Goal: Information Seeking & Learning: Learn about a topic

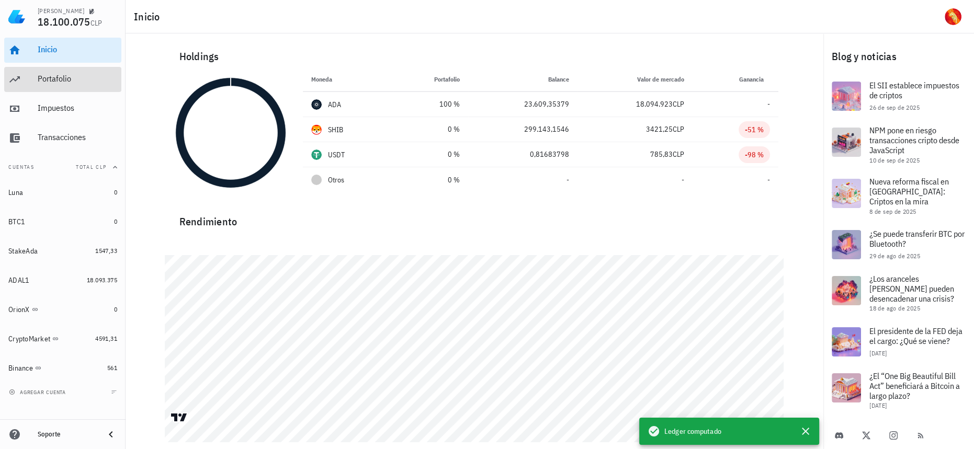
click at [73, 86] on div "Portafolio" at bounding box center [78, 80] width 80 height 24
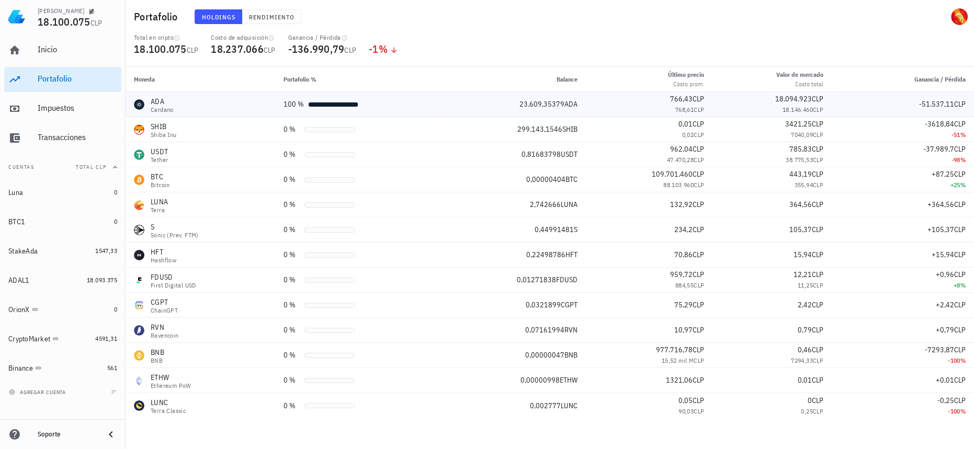
click at [238, 101] on div "ADA Cardano" at bounding box center [200, 104] width 133 height 17
click at [70, 109] on div "Impuestos" at bounding box center [78, 108] width 80 height 10
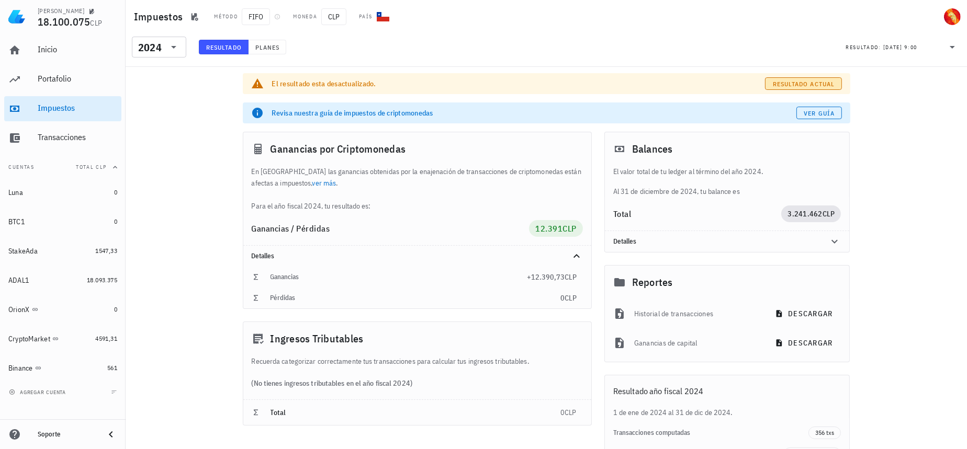
click at [805, 77] on button "Resultado actual" at bounding box center [803, 83] width 76 height 13
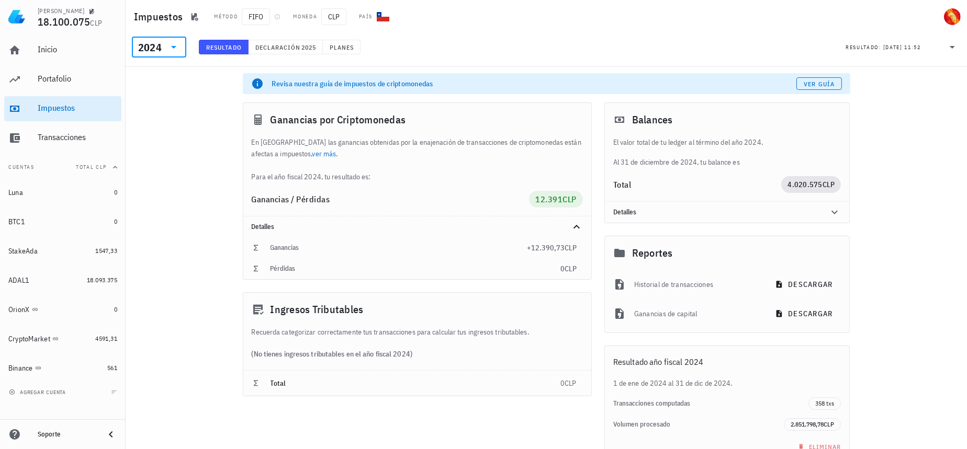
click at [164, 47] on input "text" at bounding box center [165, 47] width 2 height 17
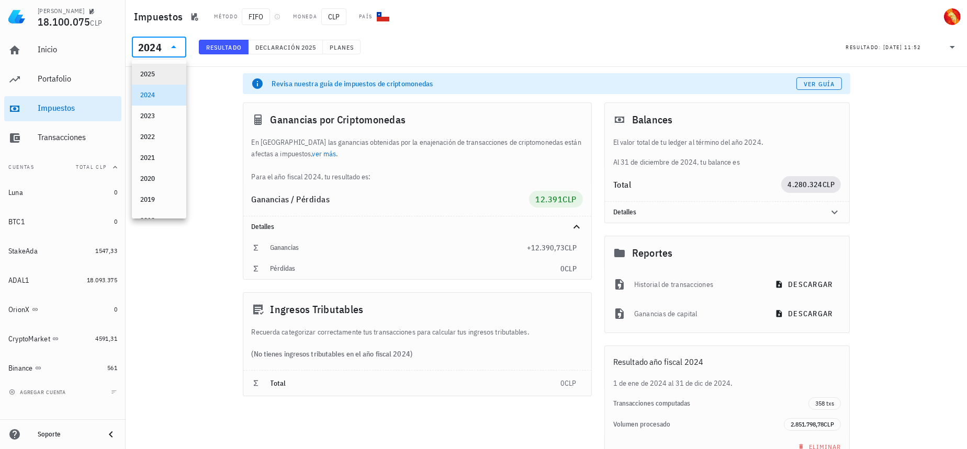
click at [161, 74] on div "2025" at bounding box center [159, 74] width 38 height 8
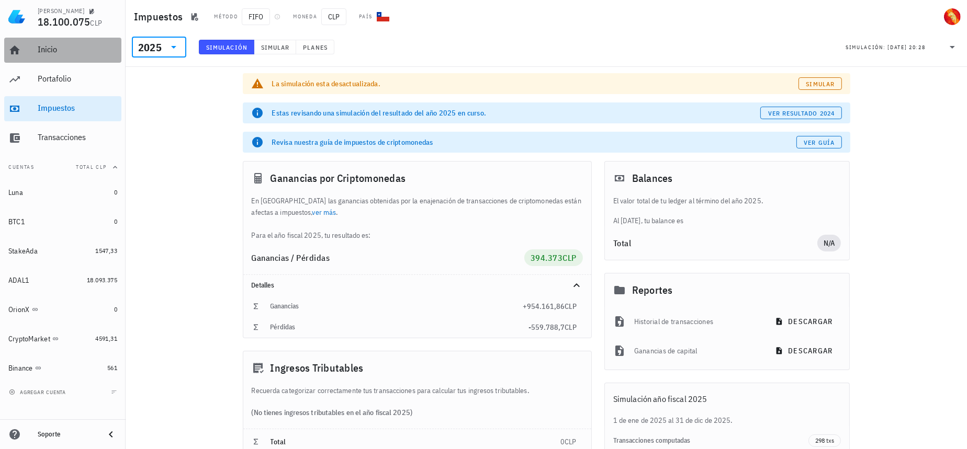
click at [47, 56] on div "Inicio" at bounding box center [78, 50] width 80 height 24
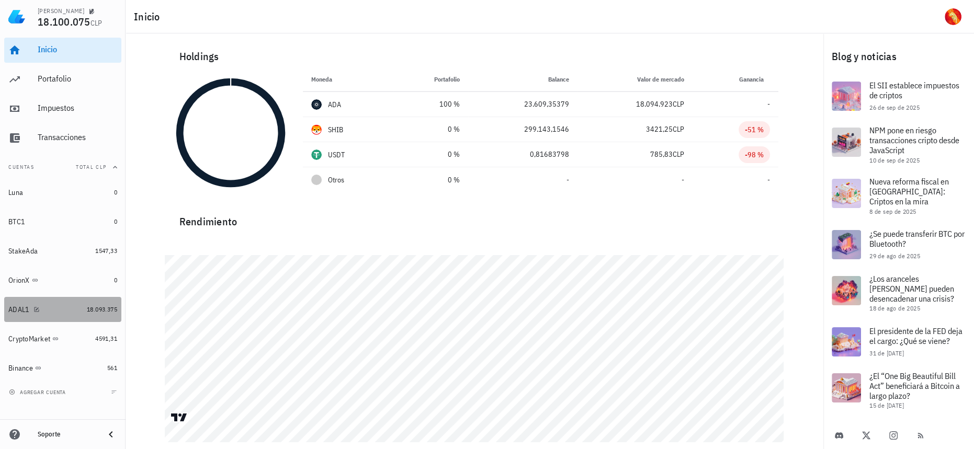
click at [88, 315] on link "ADAL1 18.093.375" at bounding box center [62, 309] width 117 height 25
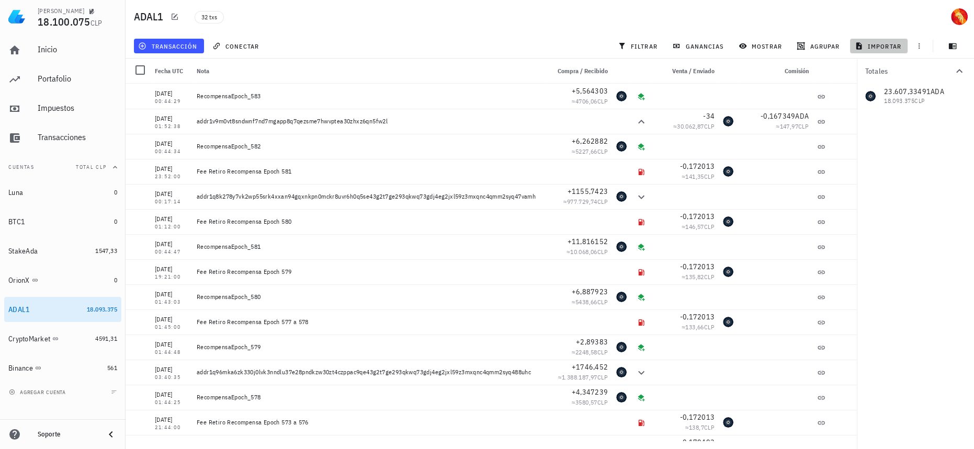
click at [897, 48] on span "importar" at bounding box center [879, 46] width 44 height 8
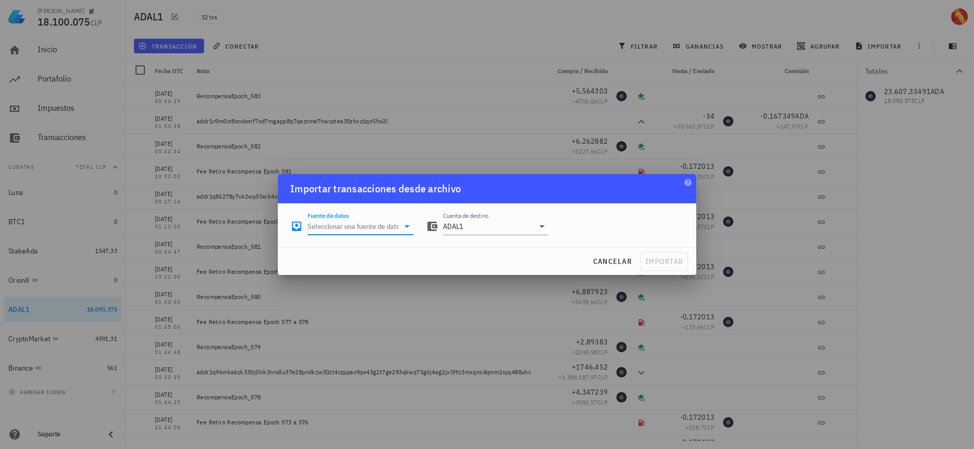
click at [368, 228] on input "Fuente de datos" at bounding box center [353, 226] width 91 height 17
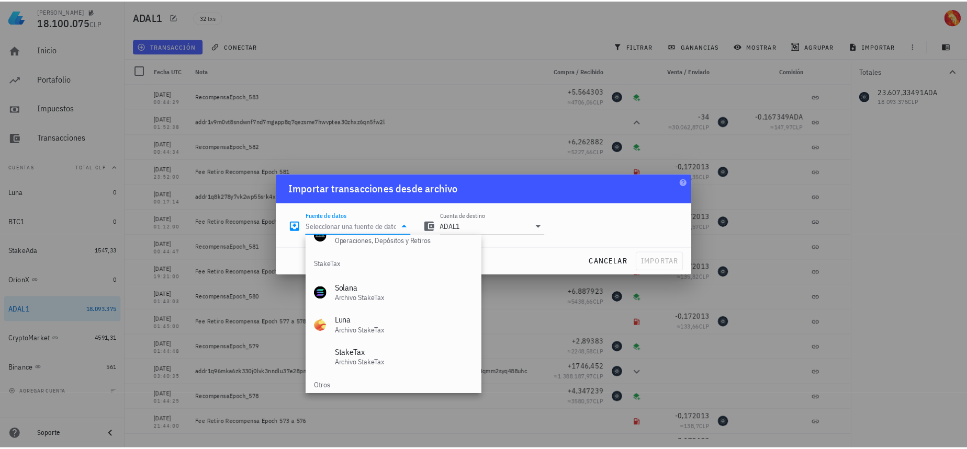
scroll to position [436, 0]
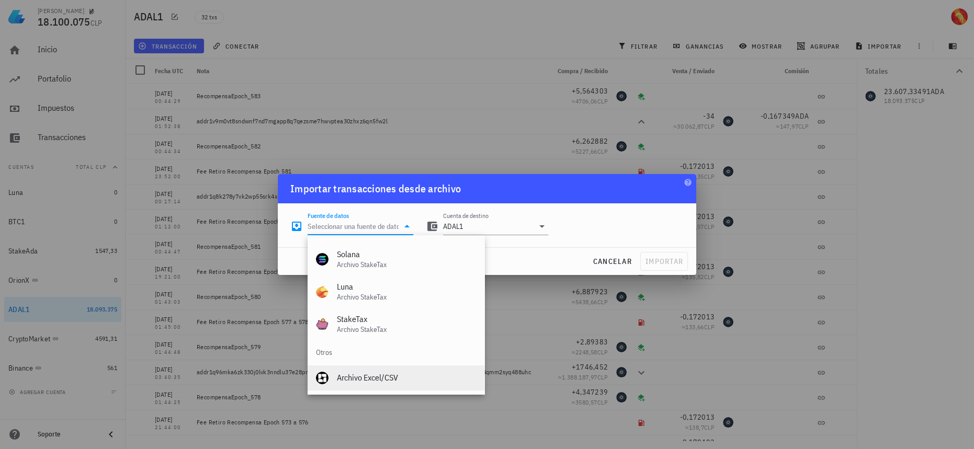
click at [366, 381] on div "Archivo Excel/CSV" at bounding box center [406, 378] width 139 height 10
type input "Archivo Excel/CSV"
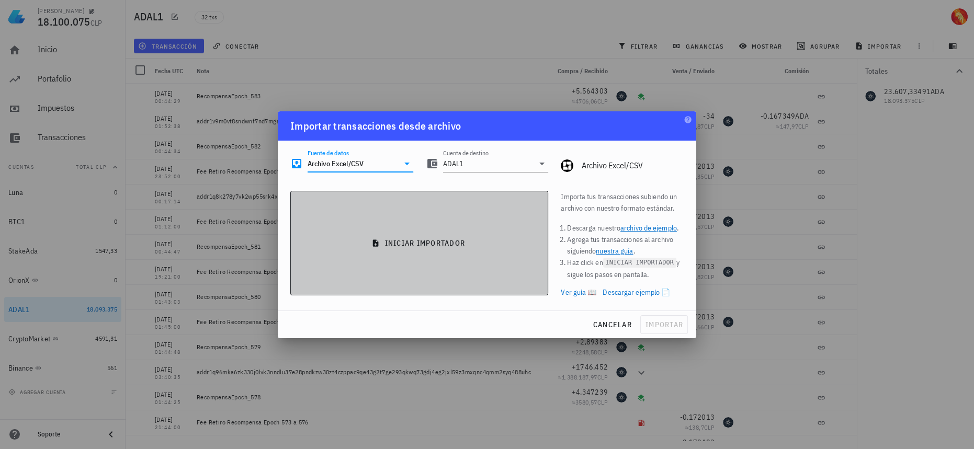
click at [449, 238] on button "iniciar importador" at bounding box center [419, 243] width 258 height 105
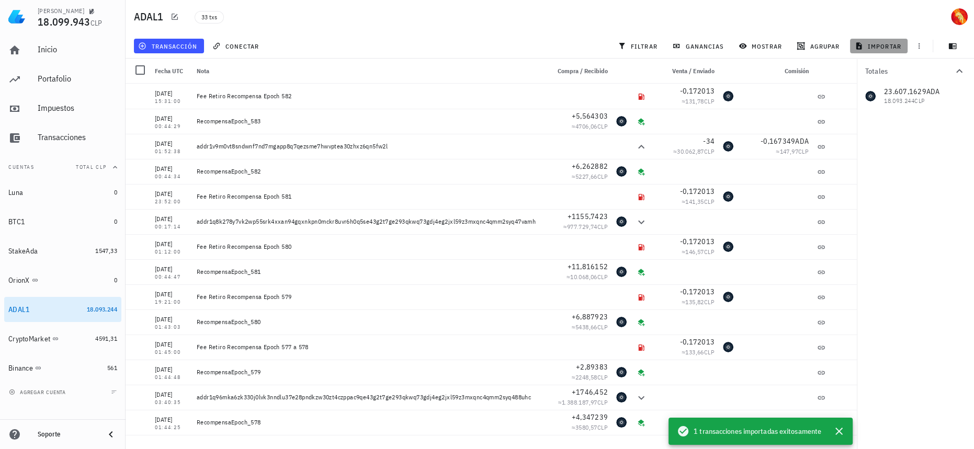
click at [885, 47] on span "importar" at bounding box center [879, 46] width 44 height 8
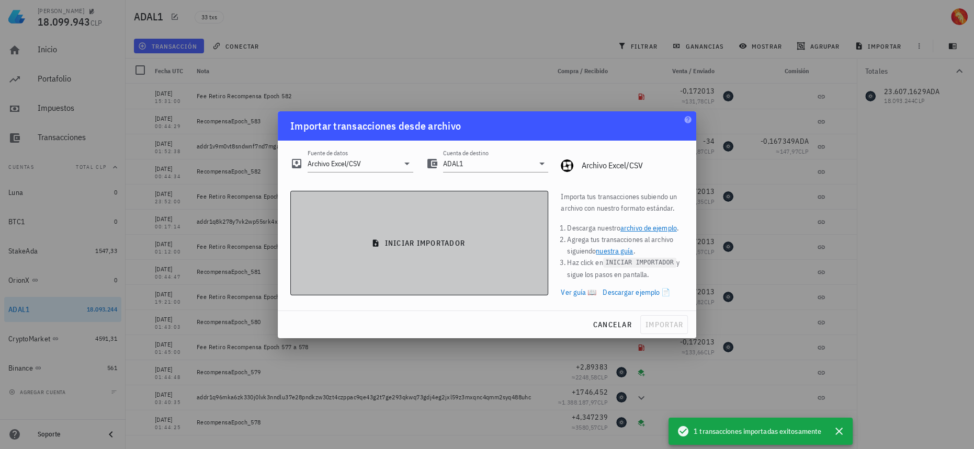
click at [434, 220] on button "iniciar importador" at bounding box center [419, 243] width 258 height 105
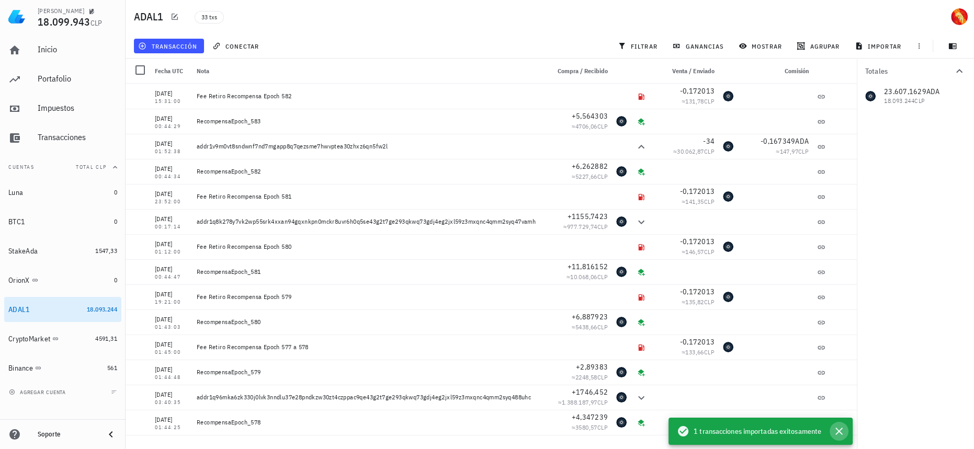
click at [841, 430] on icon "button" at bounding box center [839, 431] width 13 height 13
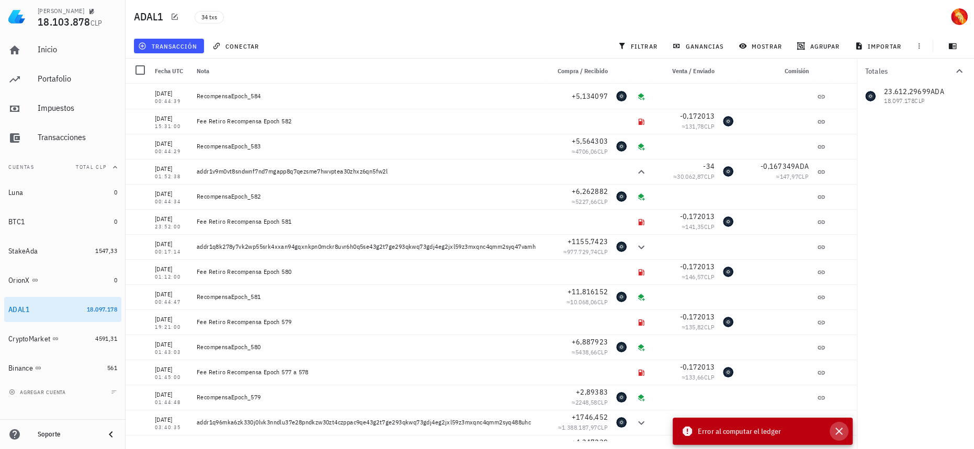
click at [840, 432] on icon "button" at bounding box center [839, 431] width 7 height 7
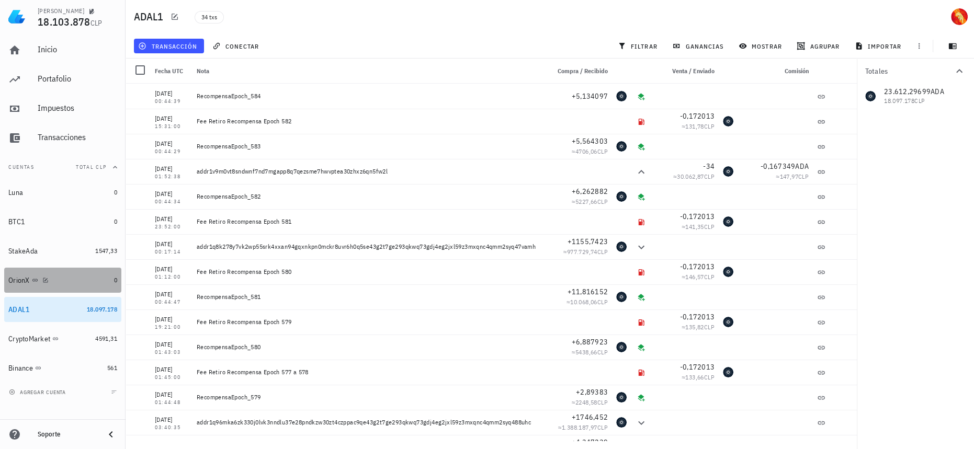
click at [92, 287] on div "OrionX" at bounding box center [59, 280] width 102 height 23
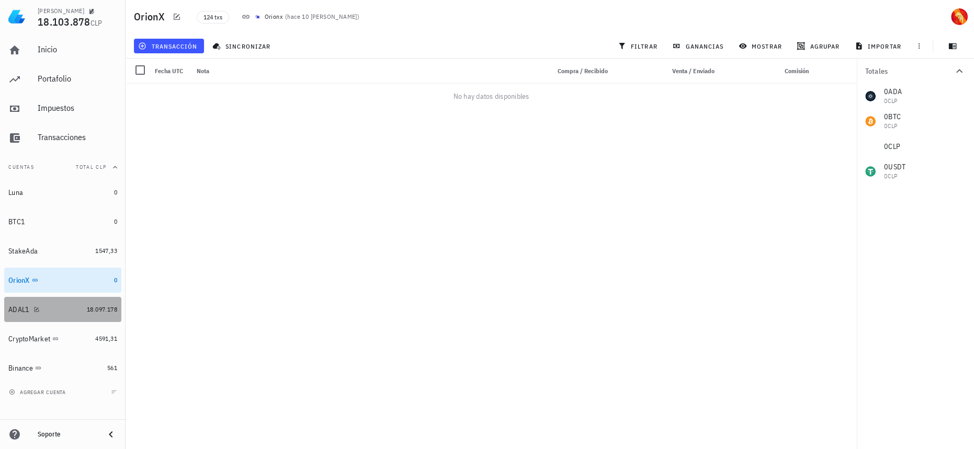
click at [93, 302] on link "ADAL1 18.097.178" at bounding box center [62, 309] width 117 height 25
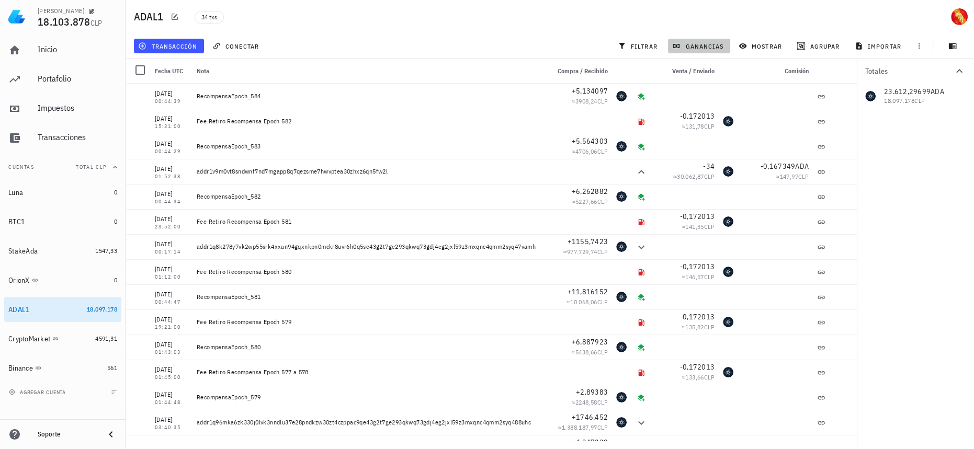
click at [719, 47] on span "ganancias" at bounding box center [698, 46] width 49 height 8
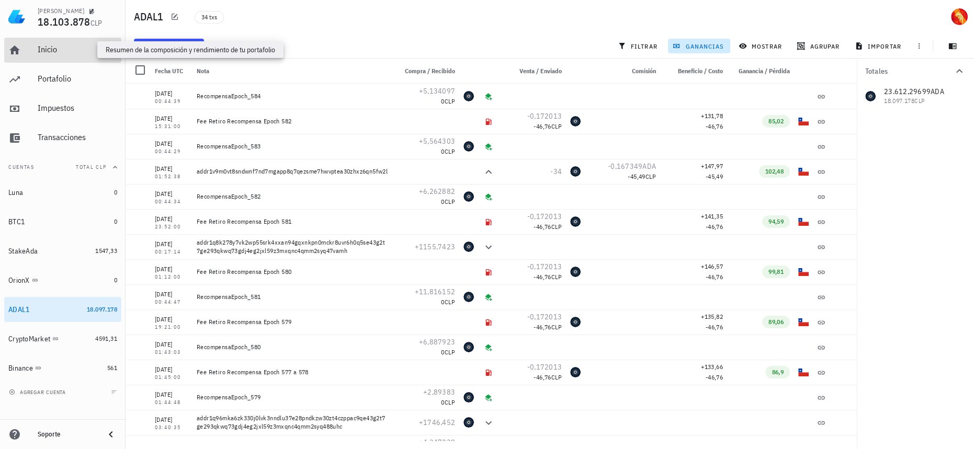
click at [43, 47] on div "Inicio" at bounding box center [78, 49] width 80 height 10
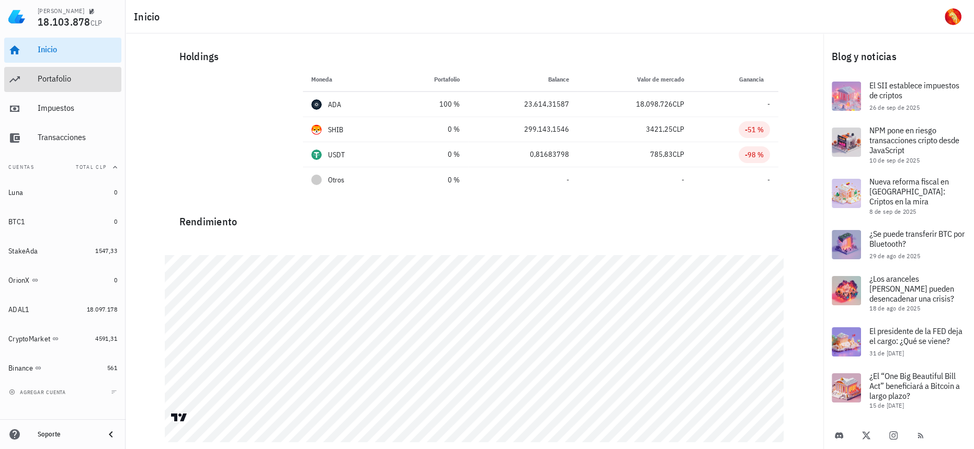
click at [52, 78] on div "Portafolio" at bounding box center [78, 79] width 80 height 10
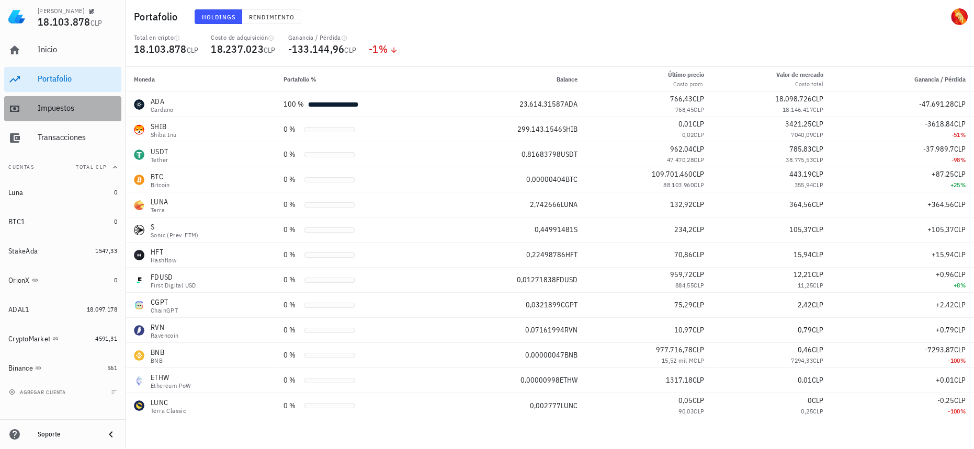
click at [60, 105] on div "Impuestos" at bounding box center [78, 108] width 80 height 10
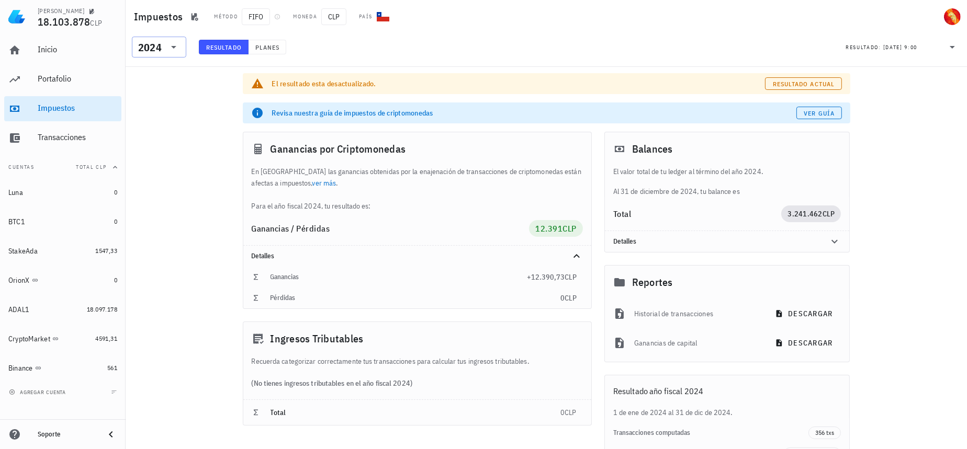
click at [166, 47] on div at bounding box center [172, 47] width 15 height 13
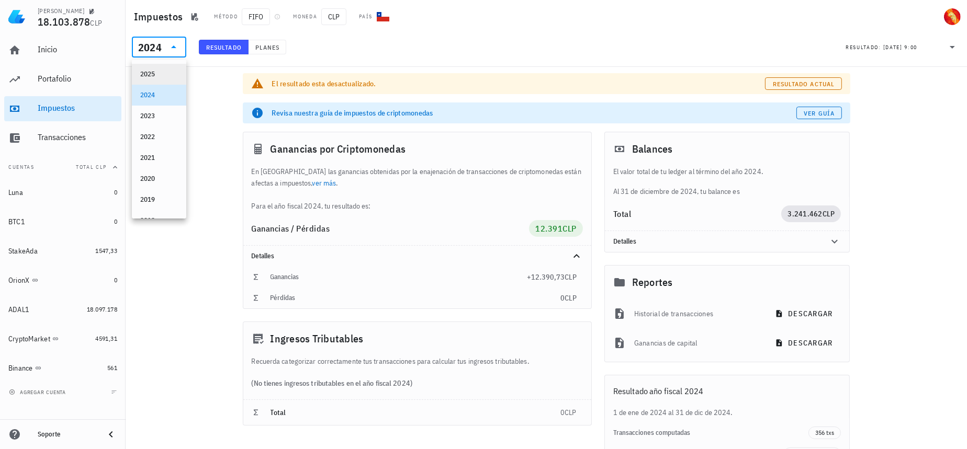
click at [163, 72] on div "2025" at bounding box center [159, 74] width 38 height 8
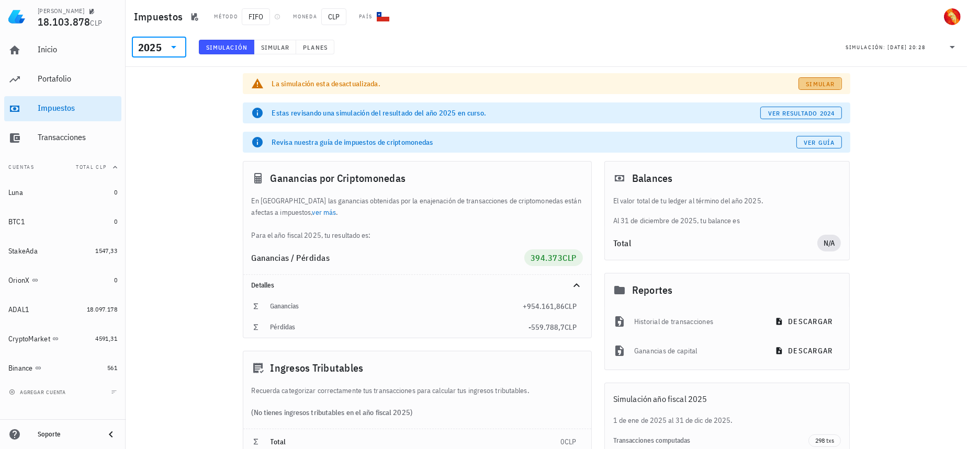
click at [831, 82] on span "Simular" at bounding box center [820, 84] width 29 height 8
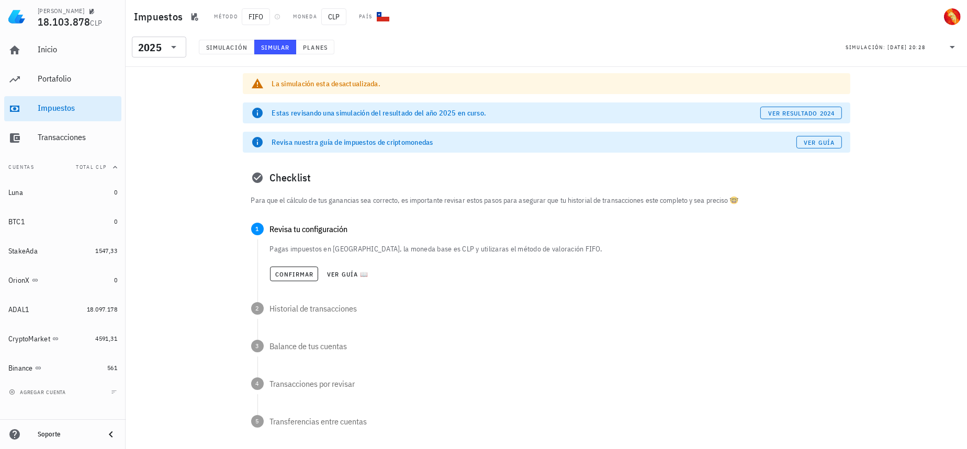
click at [308, 282] on div "Confirmar Ver guía 📖" at bounding box center [556, 274] width 572 height 23
click at [306, 280] on button "Confirmar" at bounding box center [294, 274] width 49 height 15
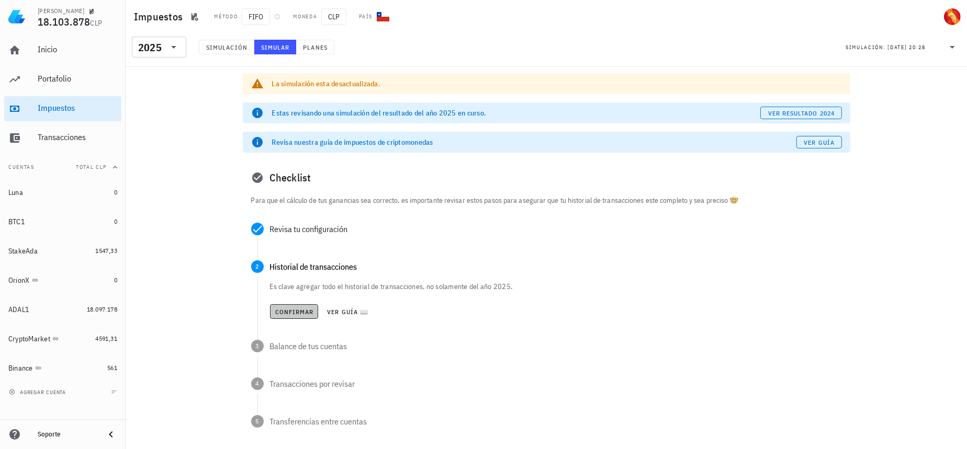
click at [303, 305] on button "Confirmar" at bounding box center [294, 312] width 49 height 15
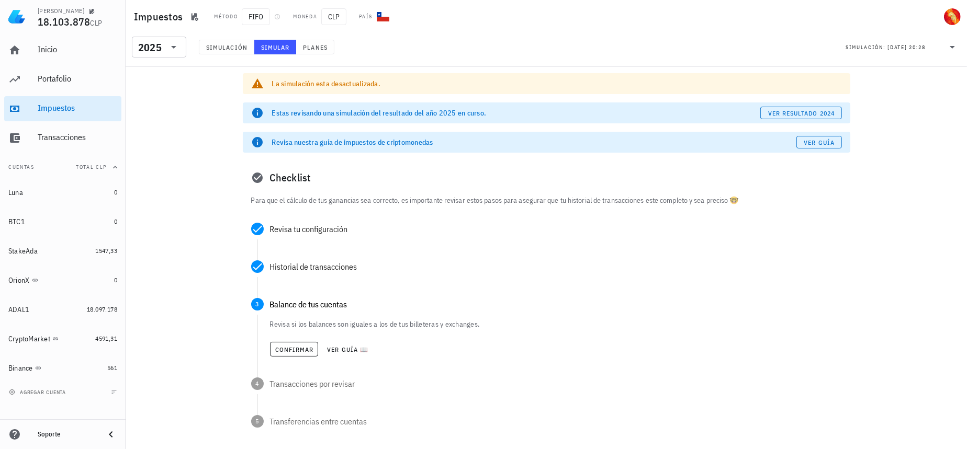
click at [295, 340] on div "Confirmar Ver guía 📖" at bounding box center [556, 349] width 572 height 23
click at [293, 351] on span "Confirmar" at bounding box center [294, 350] width 39 height 8
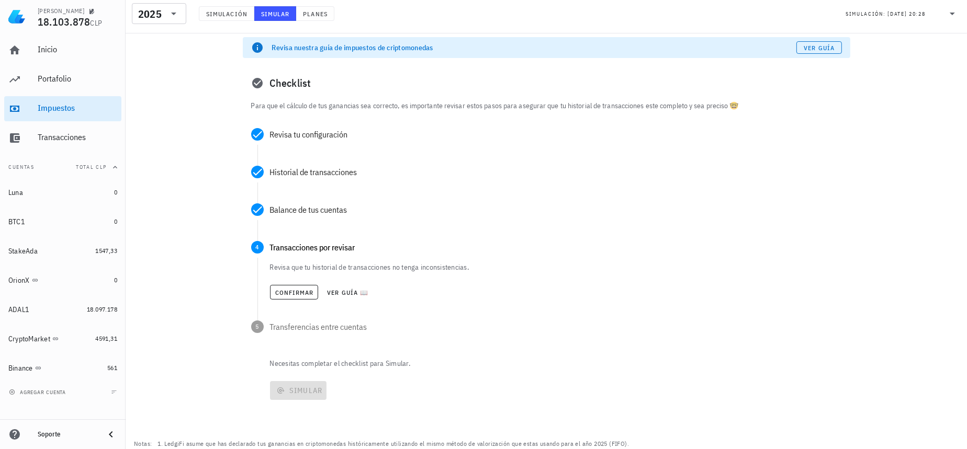
click at [307, 282] on div "Confirmar Ver guía 📖" at bounding box center [556, 292] width 572 height 23
click at [303, 293] on span "Confirmar" at bounding box center [294, 293] width 39 height 8
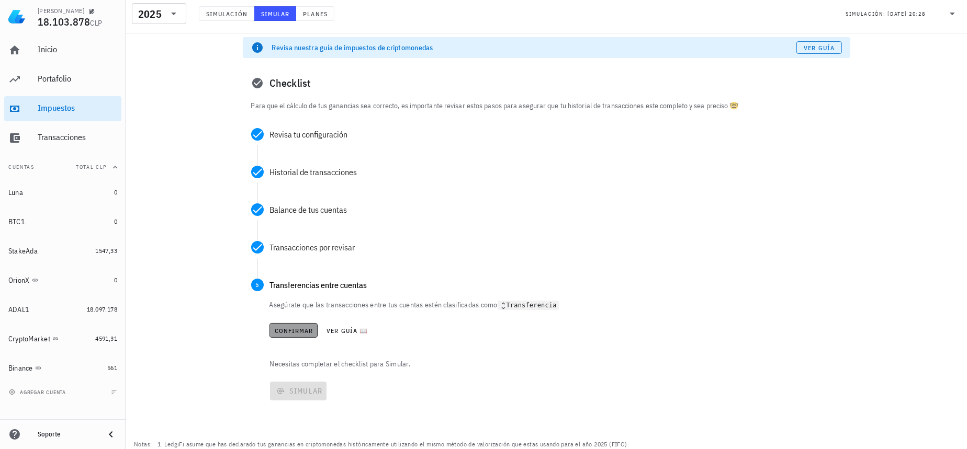
click at [300, 336] on button "Confirmar" at bounding box center [293, 330] width 49 height 15
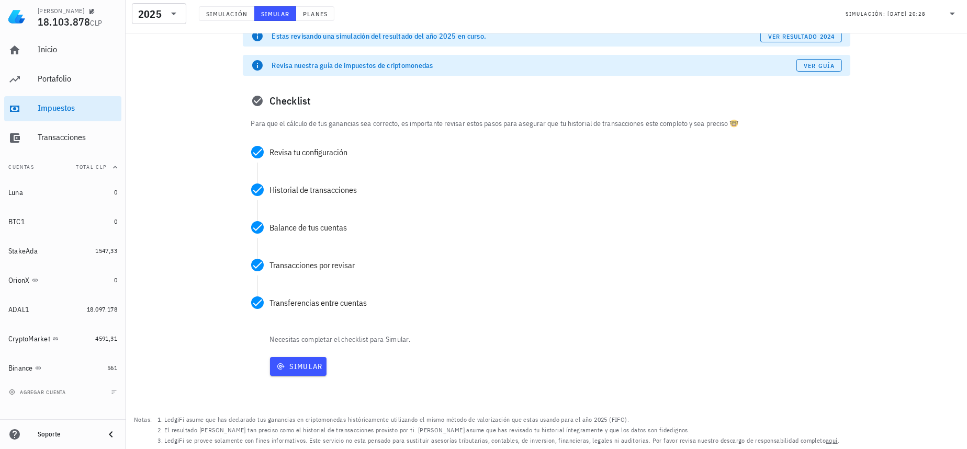
scroll to position [76, 0]
click at [305, 364] on span "Simular" at bounding box center [298, 367] width 49 height 9
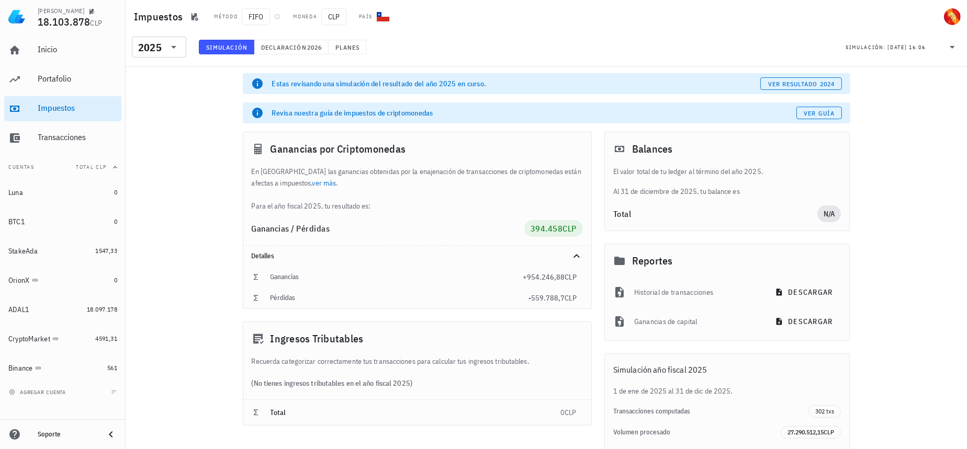
click at [554, 303] on div "-559.788,7 CLP" at bounding box center [552, 298] width 48 height 10
click at [47, 41] on div "Inicio" at bounding box center [78, 50] width 80 height 24
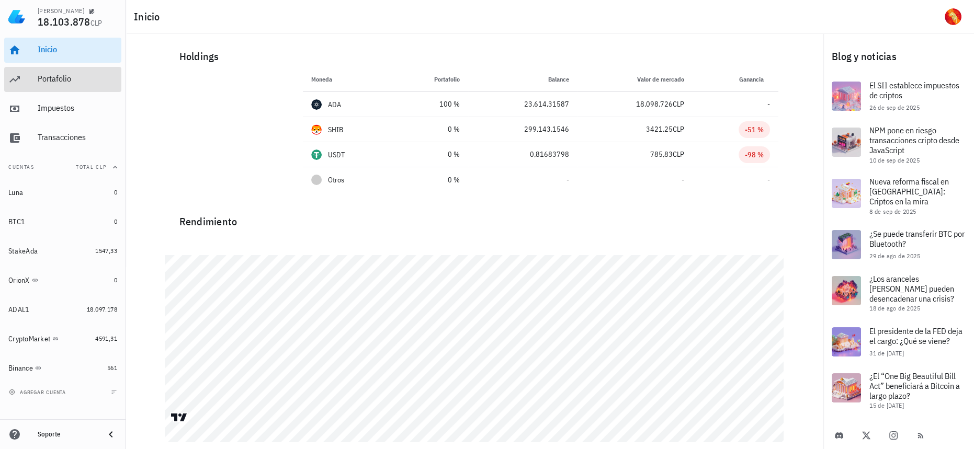
click at [52, 83] on div "Portafolio" at bounding box center [78, 79] width 80 height 10
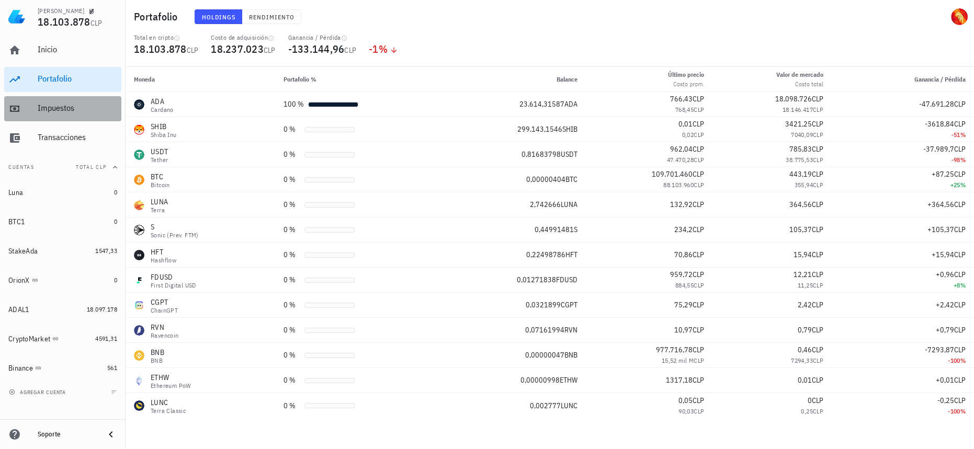
click at [73, 105] on div "Impuestos" at bounding box center [78, 108] width 80 height 10
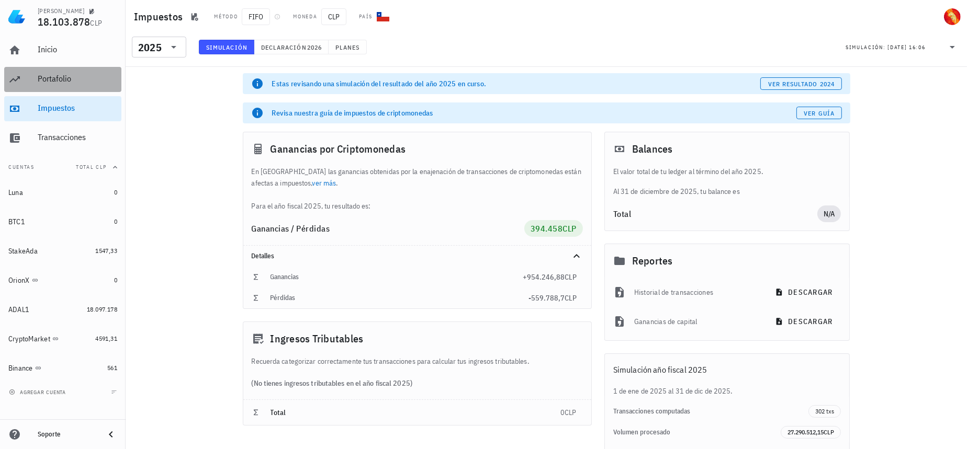
click at [73, 78] on div "Portafolio" at bounding box center [78, 79] width 80 height 10
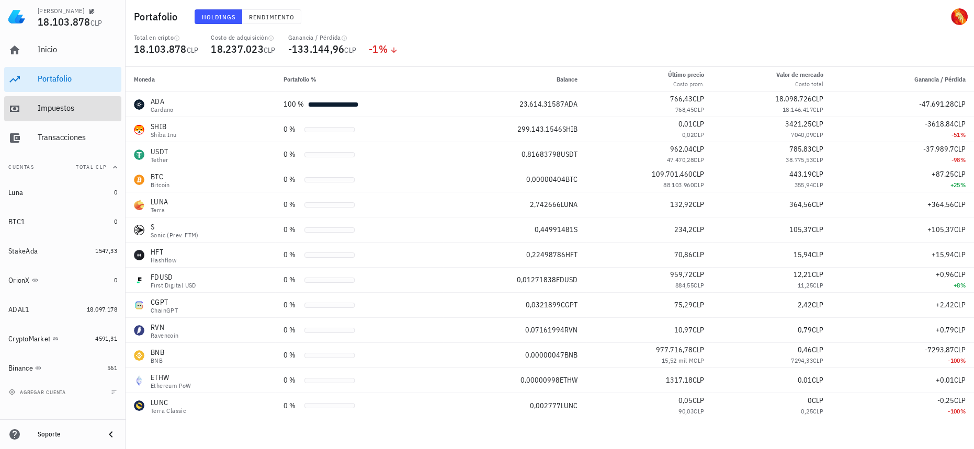
click at [54, 114] on div "Impuestos" at bounding box center [78, 109] width 80 height 24
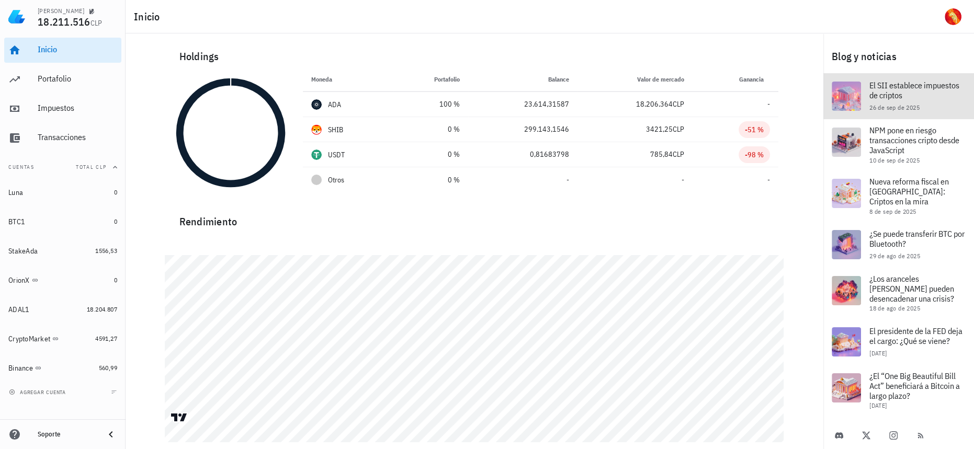
click at [924, 92] on span "El SII establece impuestos de criptos" at bounding box center [915, 90] width 90 height 20
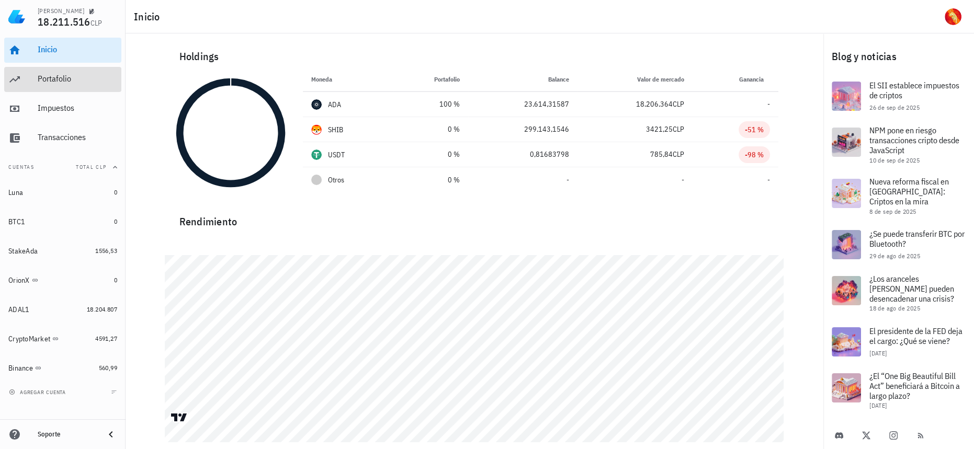
click at [43, 76] on div "Portafolio" at bounding box center [78, 79] width 80 height 10
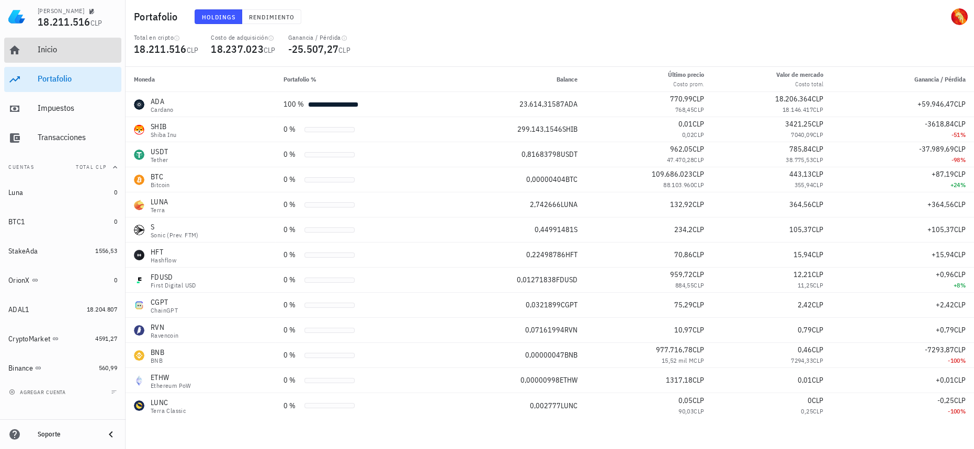
click at [47, 44] on div "Inicio" at bounding box center [78, 50] width 80 height 24
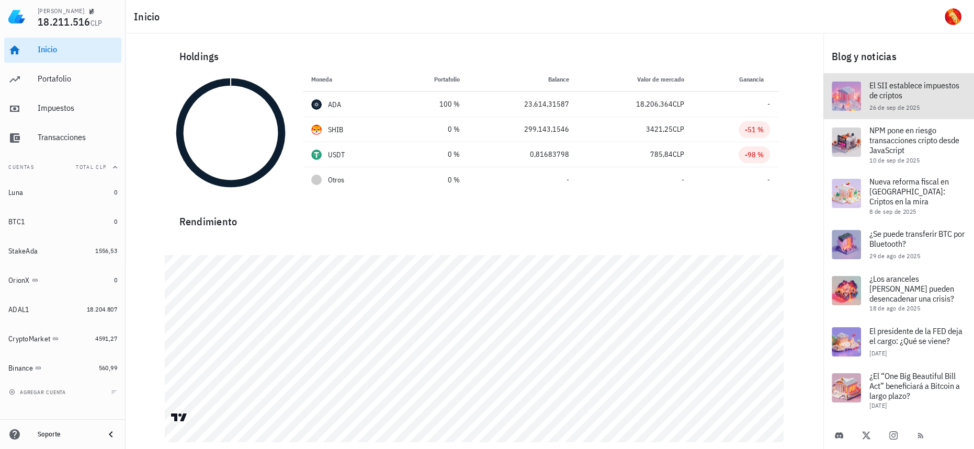
click at [910, 97] on span "El SII establece impuestos de criptos" at bounding box center [915, 90] width 90 height 20
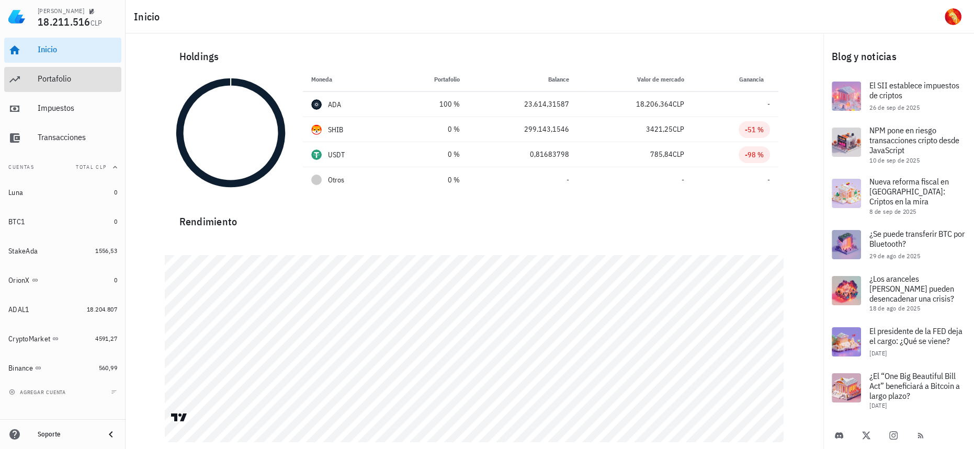
click at [45, 72] on div "Portafolio" at bounding box center [78, 80] width 80 height 24
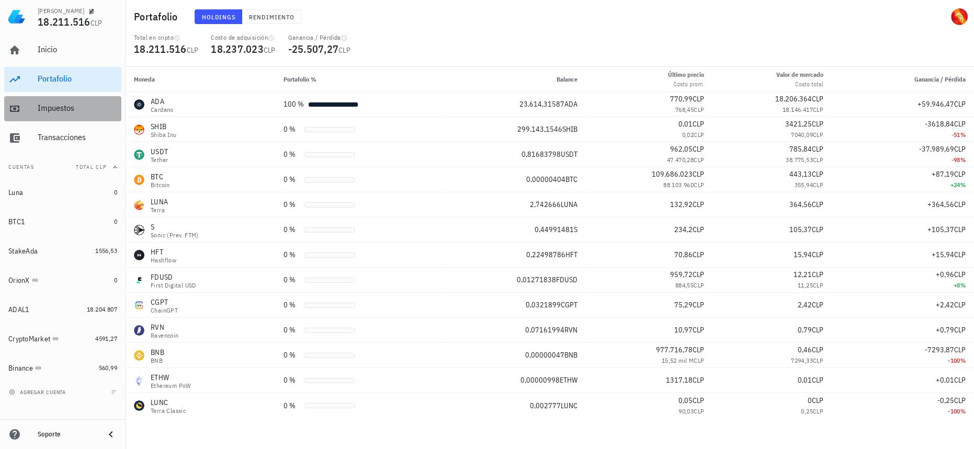
click at [55, 105] on div "Impuestos" at bounding box center [78, 108] width 80 height 10
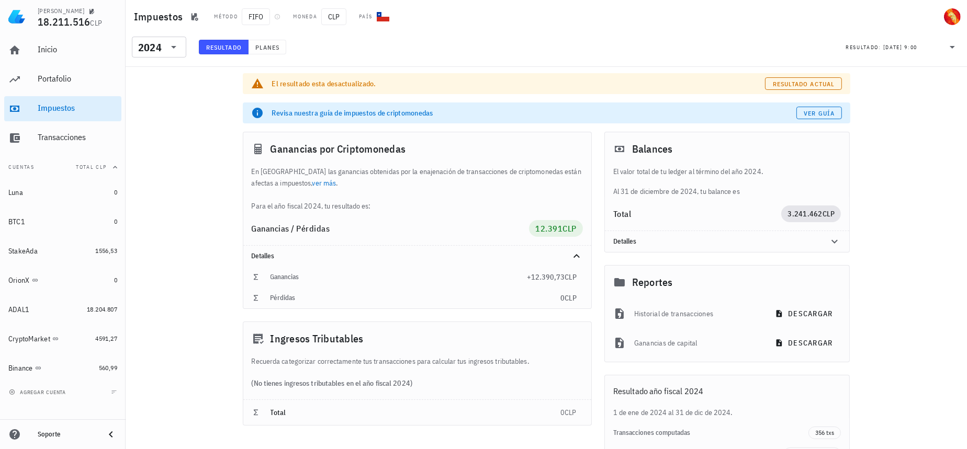
click at [159, 58] on div "​ 2024" at bounding box center [160, 50] width 65 height 27
click at [164, 46] on input "text" at bounding box center [165, 47] width 2 height 17
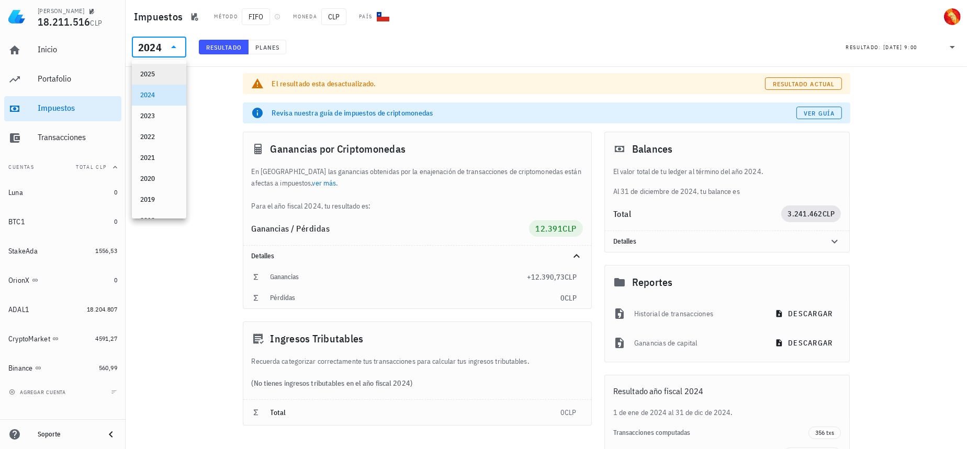
click at [162, 77] on div "2025" at bounding box center [159, 74] width 38 height 8
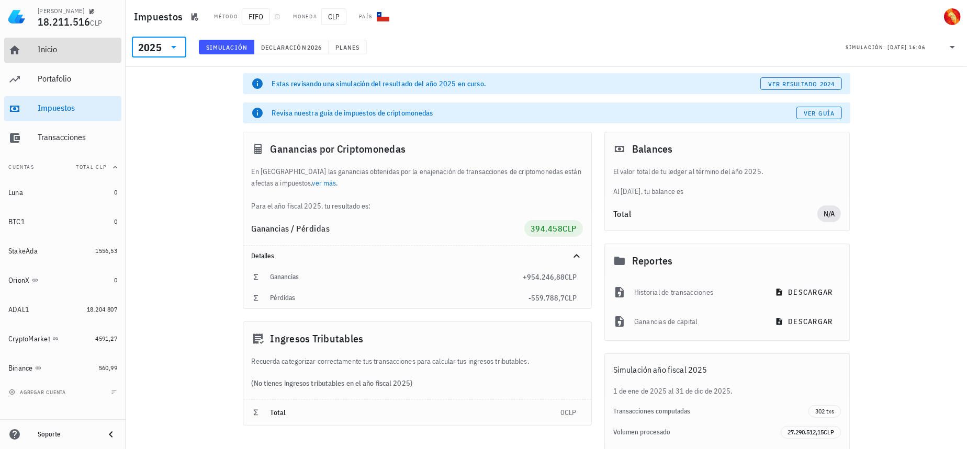
click at [80, 52] on div "Inicio" at bounding box center [78, 49] width 80 height 10
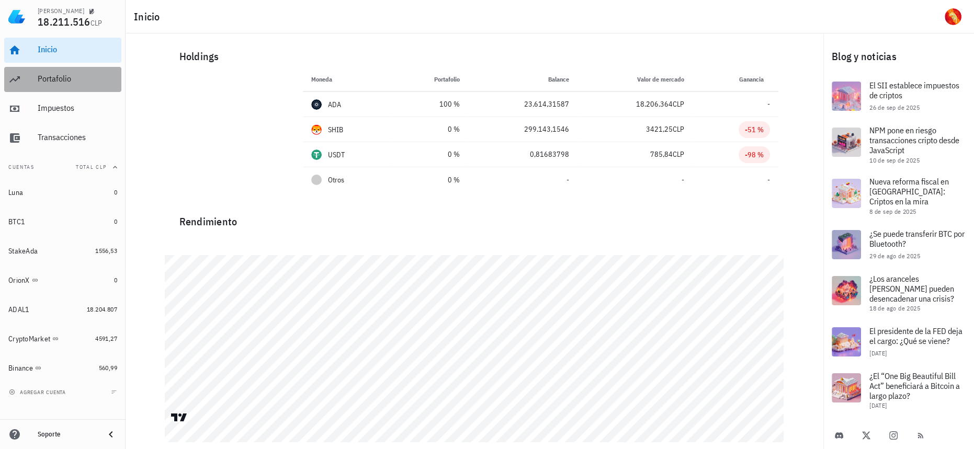
click at [68, 83] on div "Portafolio" at bounding box center [78, 79] width 80 height 10
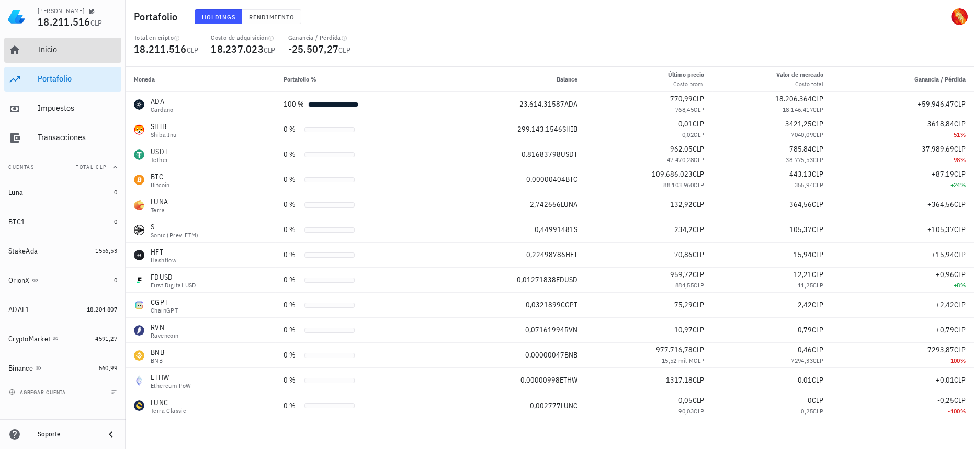
click at [78, 47] on div "Inicio" at bounding box center [78, 49] width 80 height 10
